Goal: Information Seeking & Learning: Check status

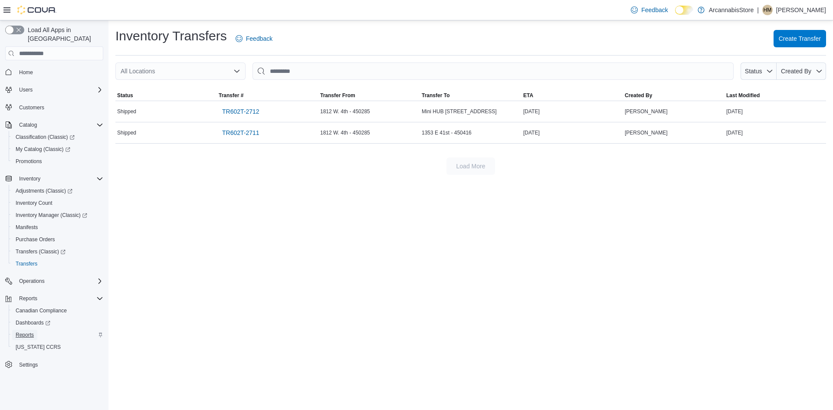
click at [33, 330] on span "Reports" at bounding box center [25, 335] width 18 height 10
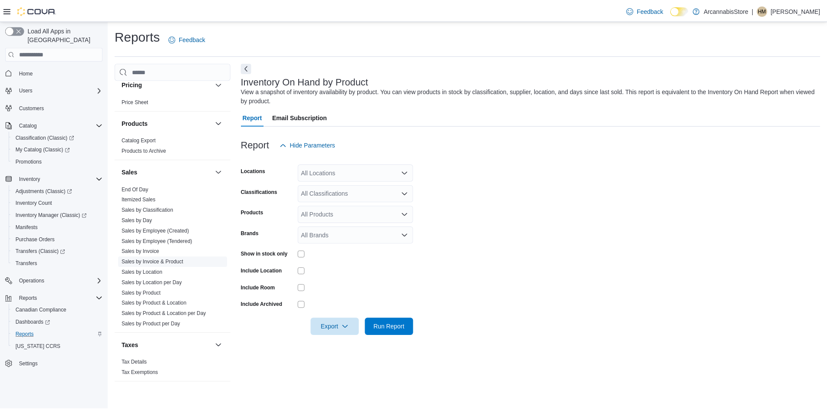
scroll to position [529, 0]
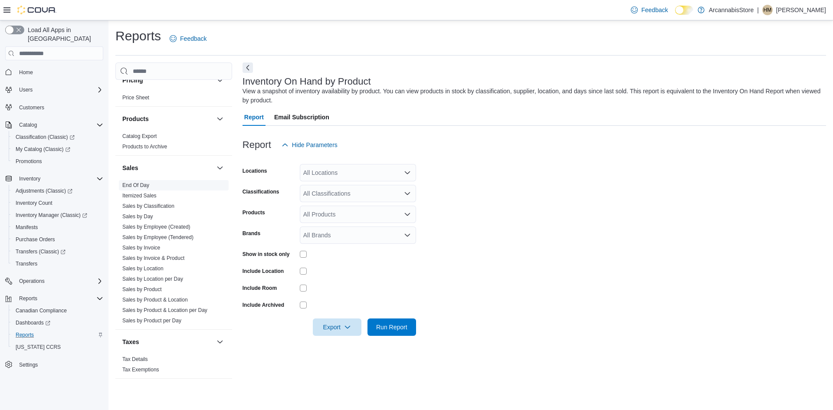
click at [145, 190] on span "End Of Day" at bounding box center [174, 185] width 110 height 10
click at [142, 187] on link "End Of Day" at bounding box center [135, 185] width 27 height 6
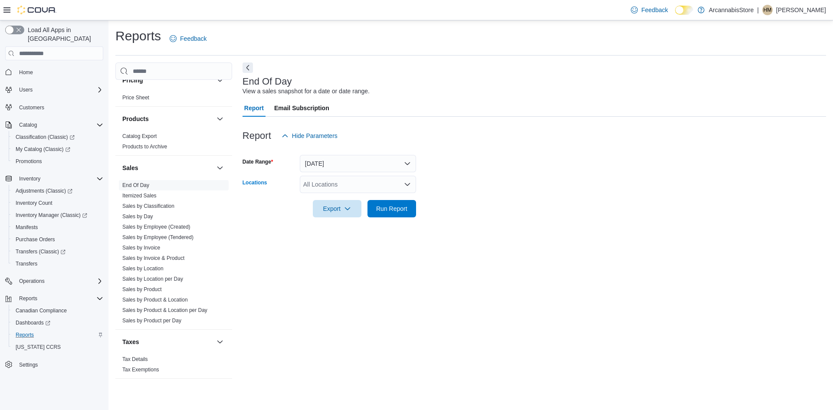
click at [314, 185] on div "All Locations" at bounding box center [358, 184] width 116 height 17
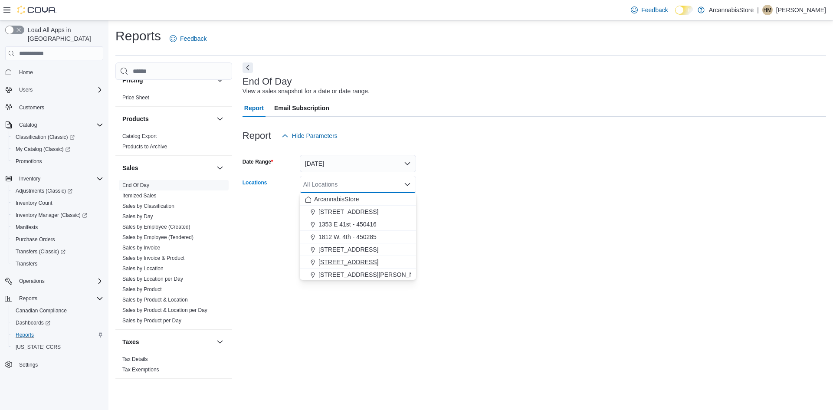
click at [344, 264] on span "[STREET_ADDRESS]" at bounding box center [348, 262] width 60 height 9
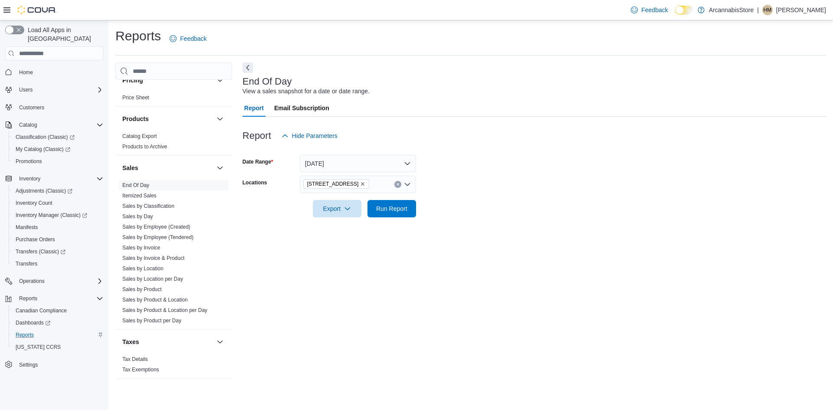
drag, startPoint x: 491, startPoint y: 250, endPoint x: 424, endPoint y: 253, distance: 66.9
click at [484, 253] on div "End Of Day View a sales snapshot for a date or date range. Report Email Subscri…" at bounding box center [535, 224] width 584 height 325
click at [393, 203] on span "Run Report" at bounding box center [392, 208] width 38 height 17
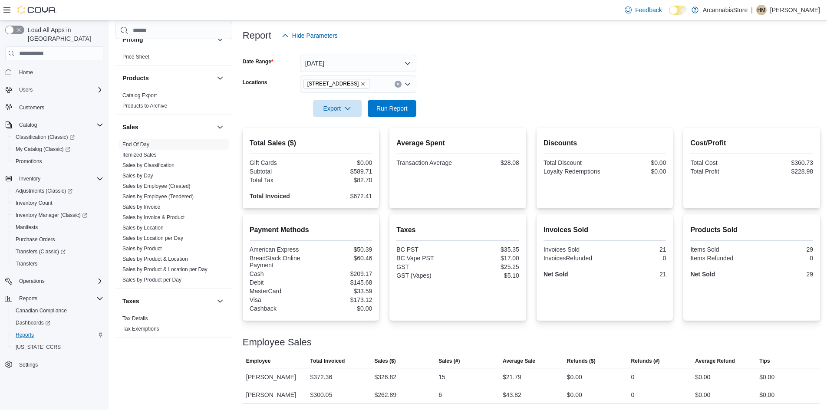
scroll to position [101, 0]
click at [398, 108] on span "Run Report" at bounding box center [391, 107] width 31 height 9
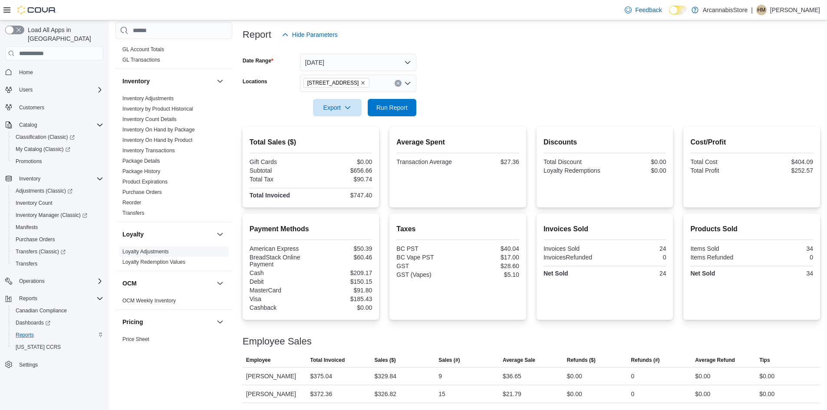
scroll to position [225, 0]
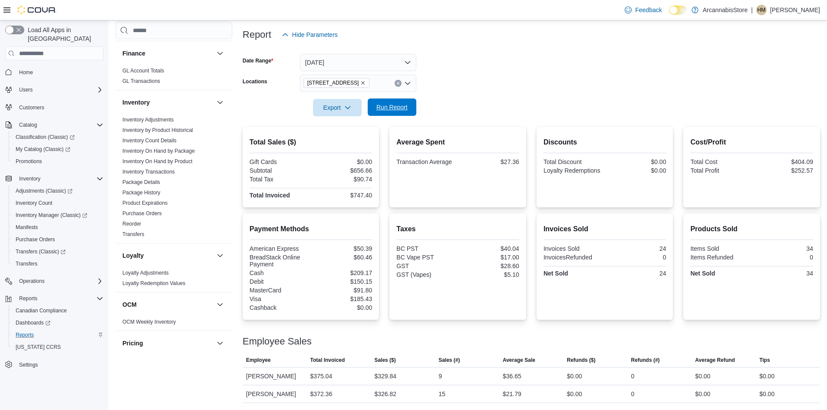
click at [385, 113] on span "Run Report" at bounding box center [392, 106] width 38 height 17
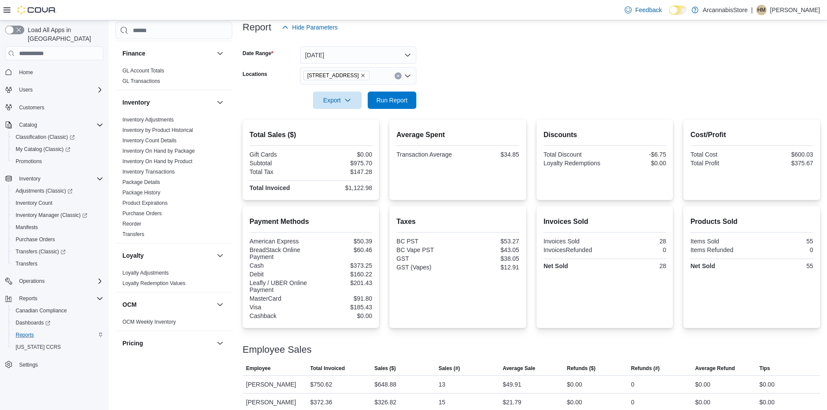
scroll to position [117, 0]
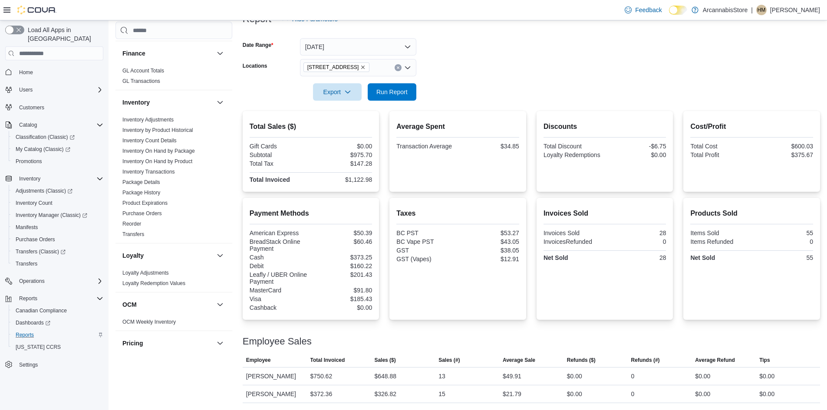
click at [388, 106] on div at bounding box center [531, 106] width 577 height 10
click at [386, 98] on span "Run Report" at bounding box center [392, 91] width 38 height 17
